Goal: Transaction & Acquisition: Subscribe to service/newsletter

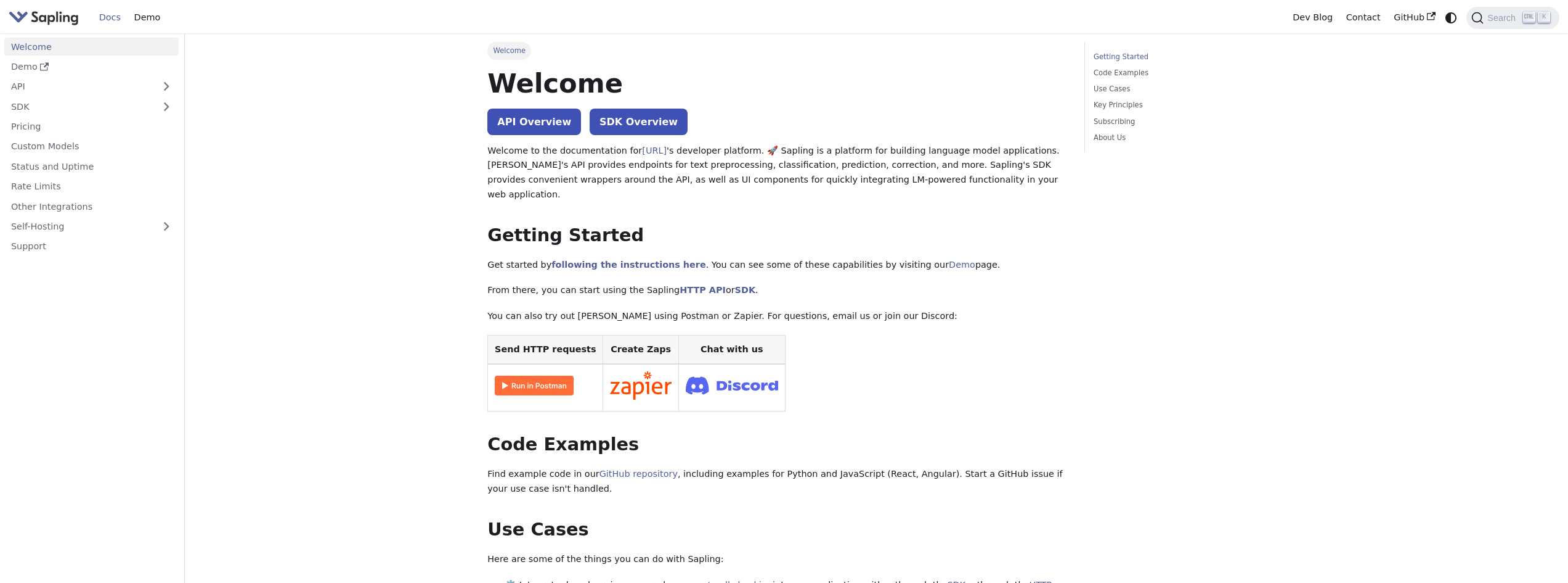
click at [49, 23] on img "Main" at bounding box center [44, 17] width 70 height 18
click at [23, 83] on link "API" at bounding box center [79, 86] width 150 height 18
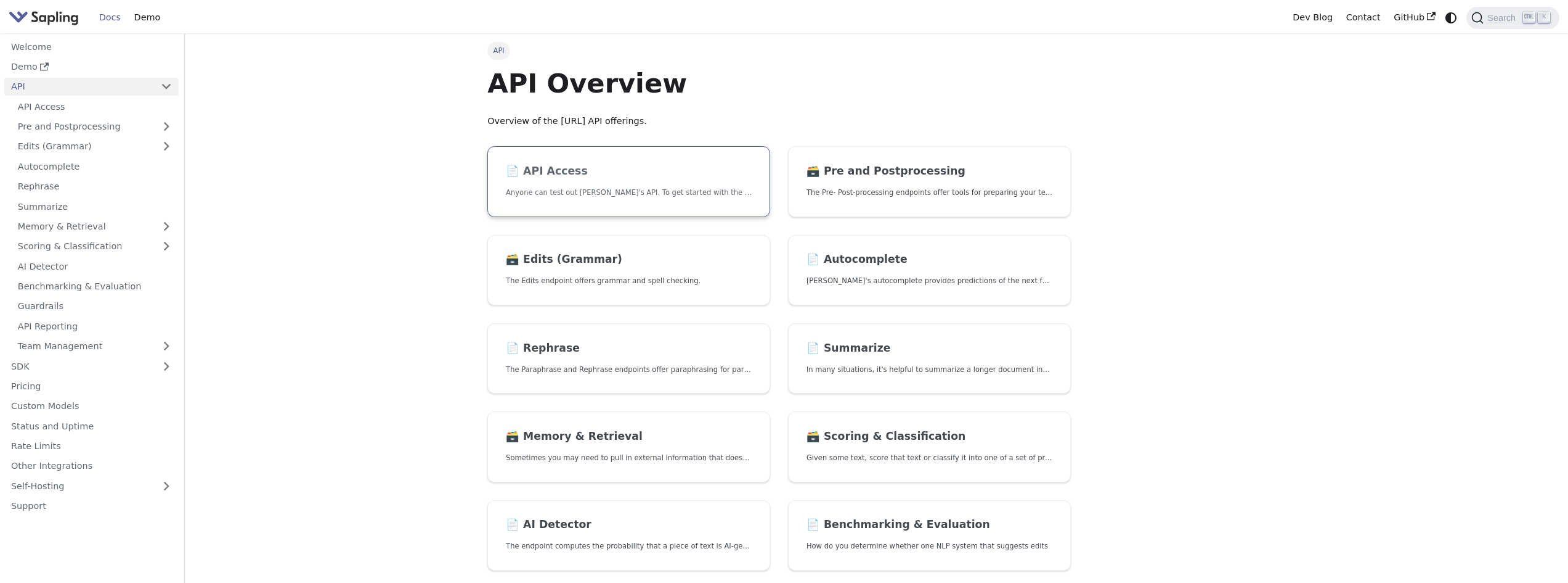
click at [548, 166] on h2 "📄️ API Access" at bounding box center [628, 171] width 246 height 13
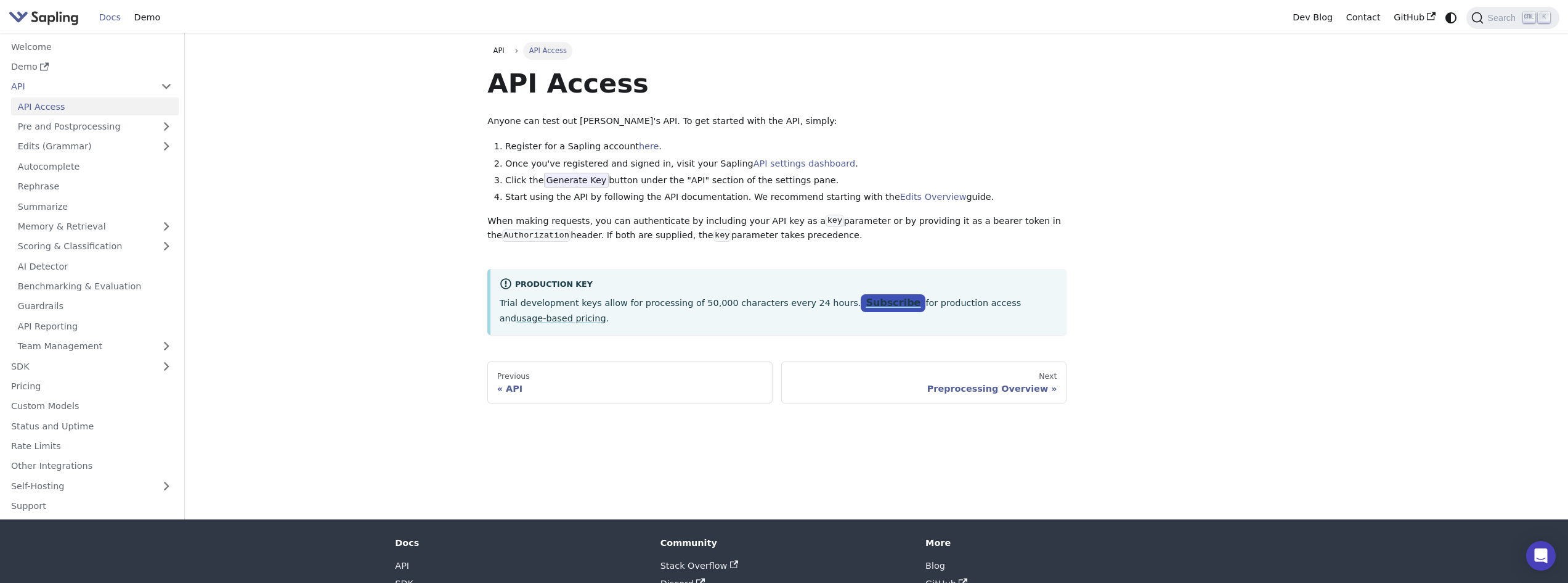
click at [861, 304] on link "Subscribe" at bounding box center [893, 302] width 65 height 18
click at [569, 177] on span "Generate Key" at bounding box center [576, 180] width 66 height 15
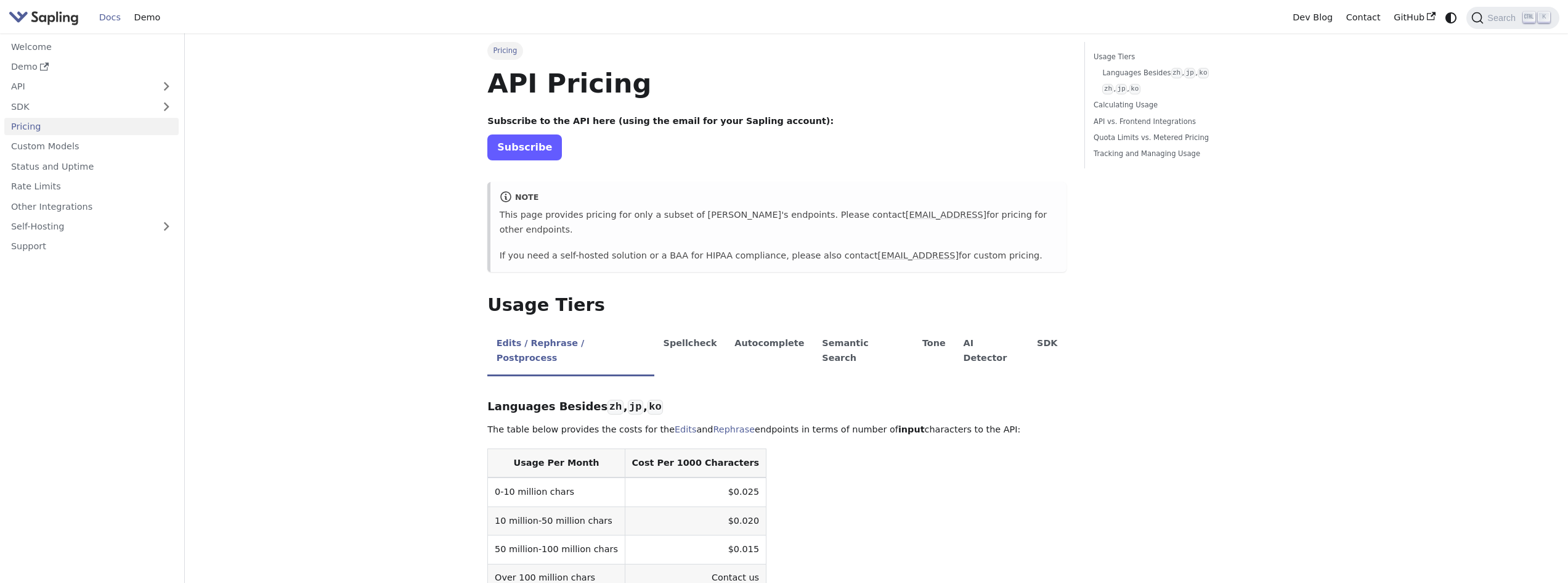
click at [511, 149] on link "Subscribe" at bounding box center [525, 147] width 75 height 25
